Goal: Navigation & Orientation: Find specific page/section

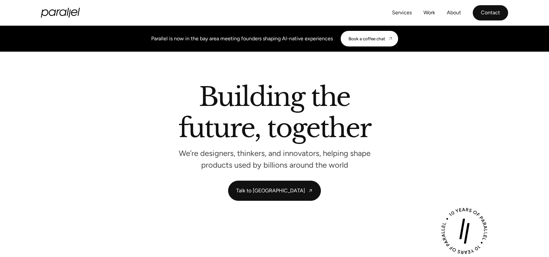
click at [491, 11] on link "Contact" at bounding box center [490, 12] width 35 height 15
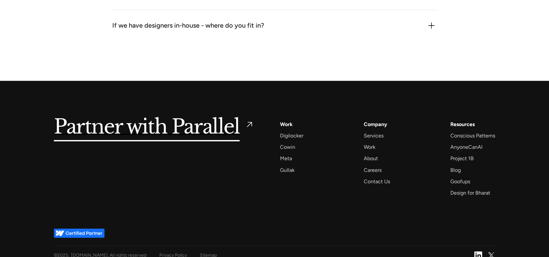
scroll to position [854, 0]
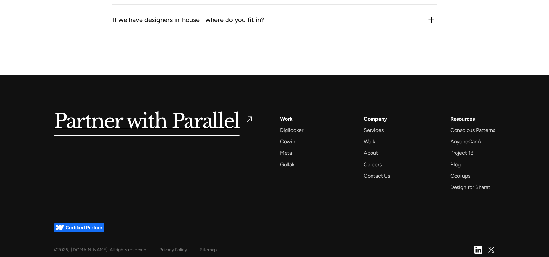
click at [373, 160] on div "Careers" at bounding box center [373, 164] width 18 height 9
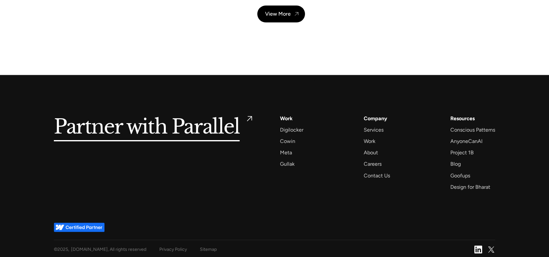
scroll to position [2383, 0]
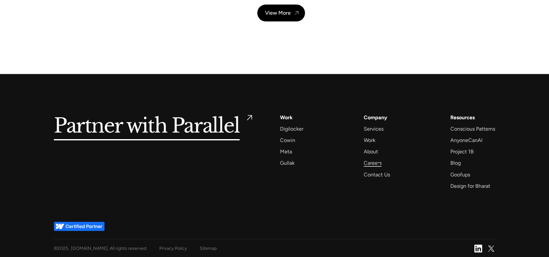
click at [379, 164] on div "Careers" at bounding box center [373, 162] width 18 height 9
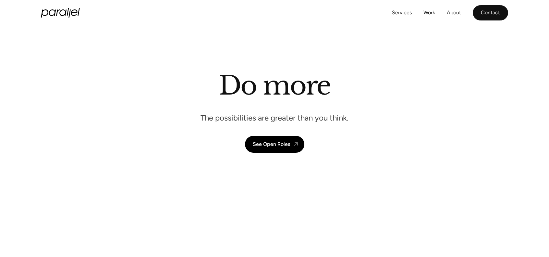
click at [490, 15] on link "Contact" at bounding box center [490, 12] width 35 height 15
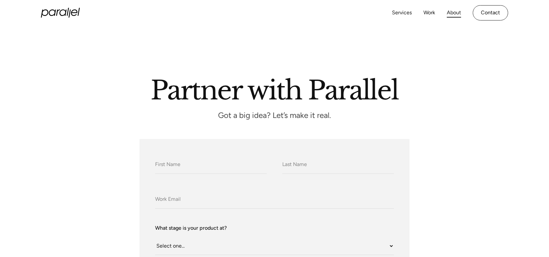
click at [448, 12] on link "About" at bounding box center [454, 12] width 14 height 9
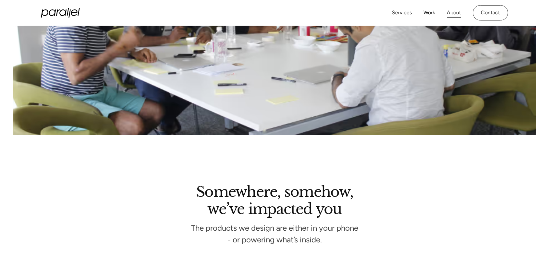
scroll to position [1019, 0]
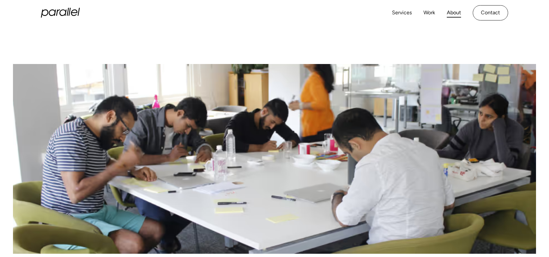
click at [67, 13] on icon "home" at bounding box center [68, 12] width 2 height 8
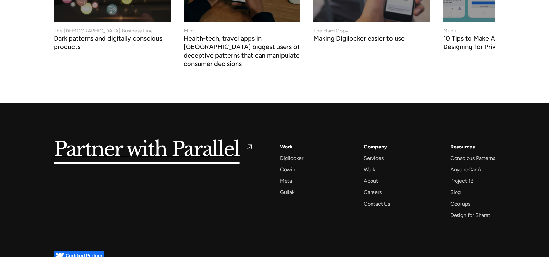
scroll to position [2528, 0]
